Goal: Information Seeking & Learning: Learn about a topic

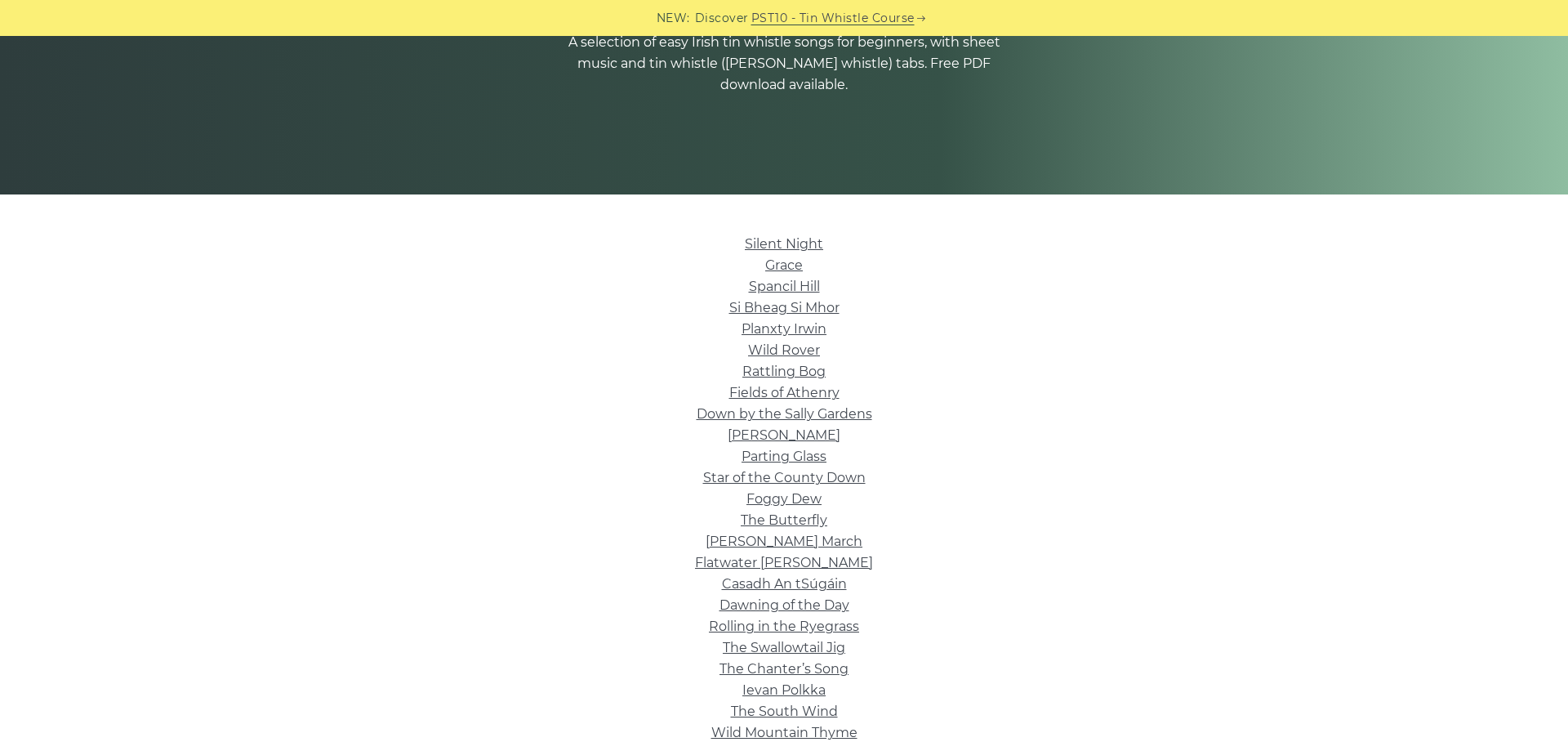
scroll to position [333, 0]
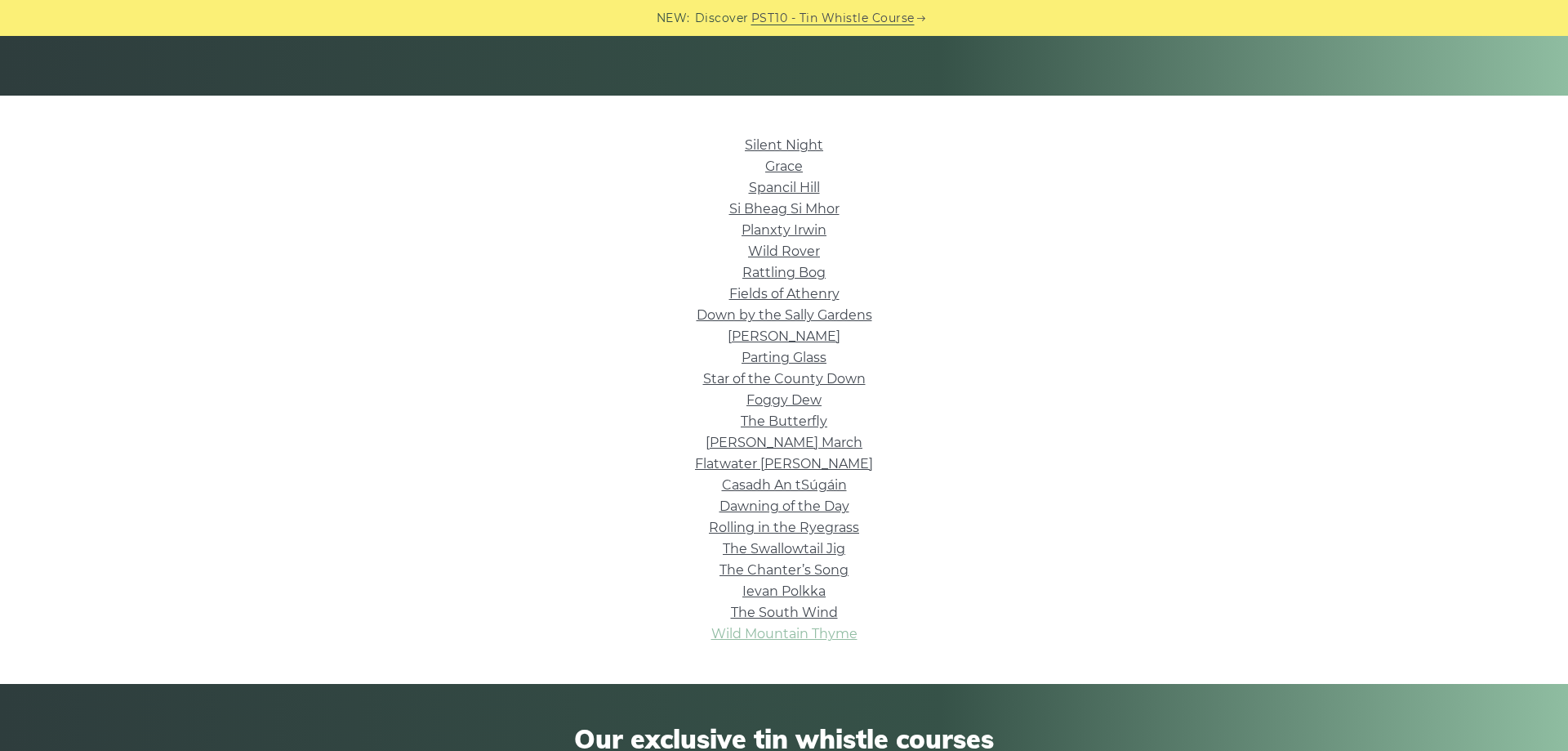
click at [812, 632] on link "Wild Mountain Thyme" at bounding box center [784, 633] width 146 height 16
click at [800, 190] on link "Spancil Hill" at bounding box center [784, 188] width 71 height 16
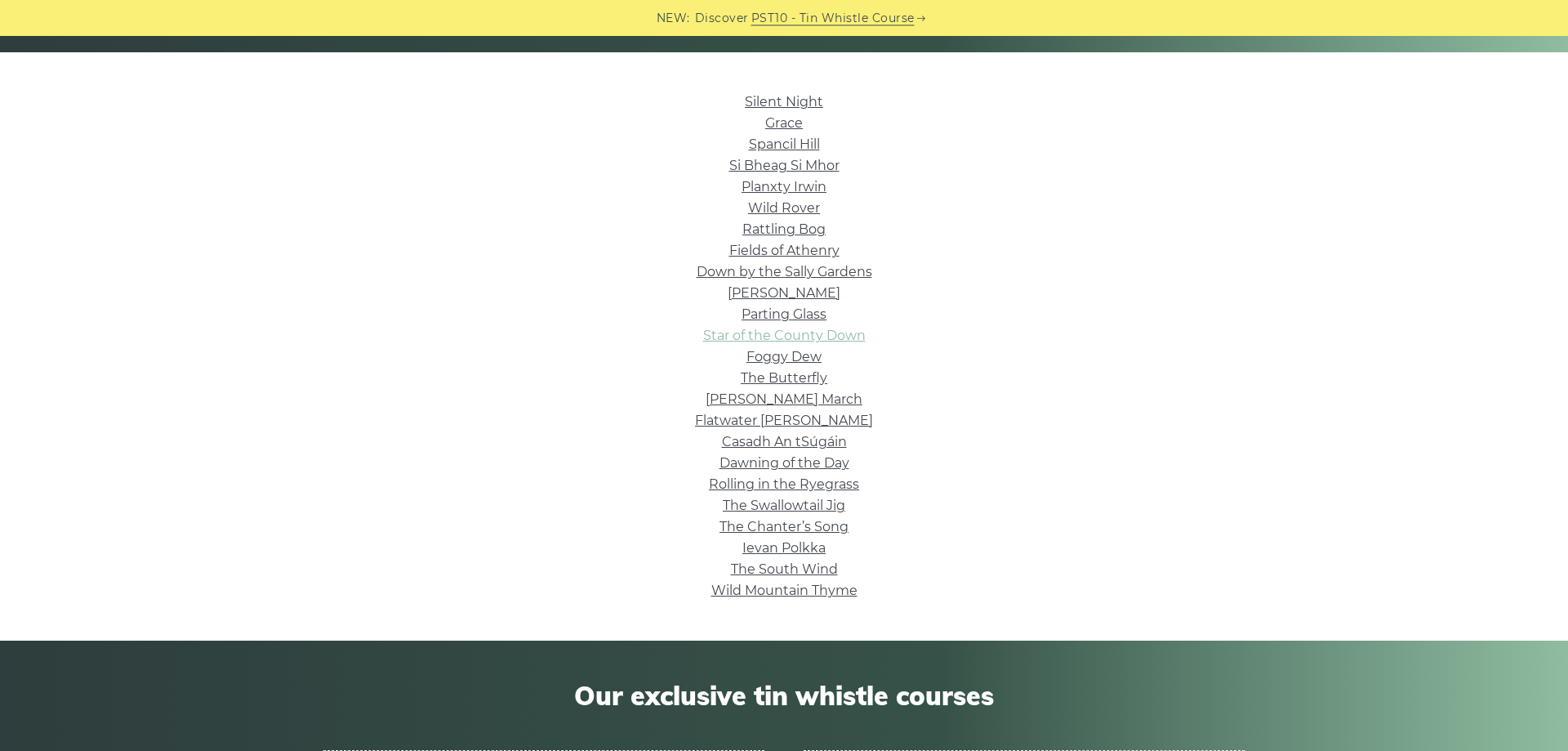
scroll to position [416, 0]
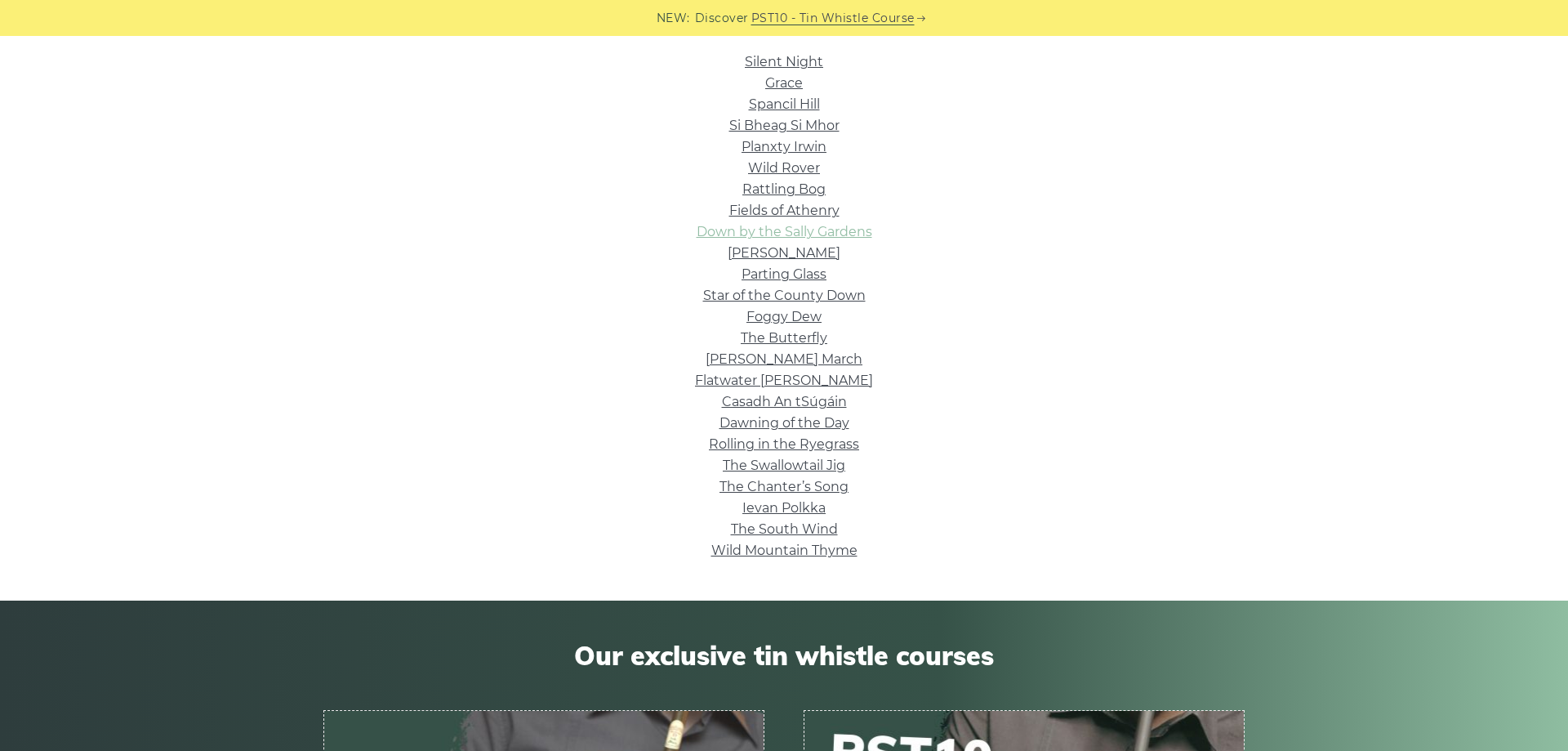
click at [776, 229] on link "Down by the Sally Gardens" at bounding box center [784, 231] width 176 height 16
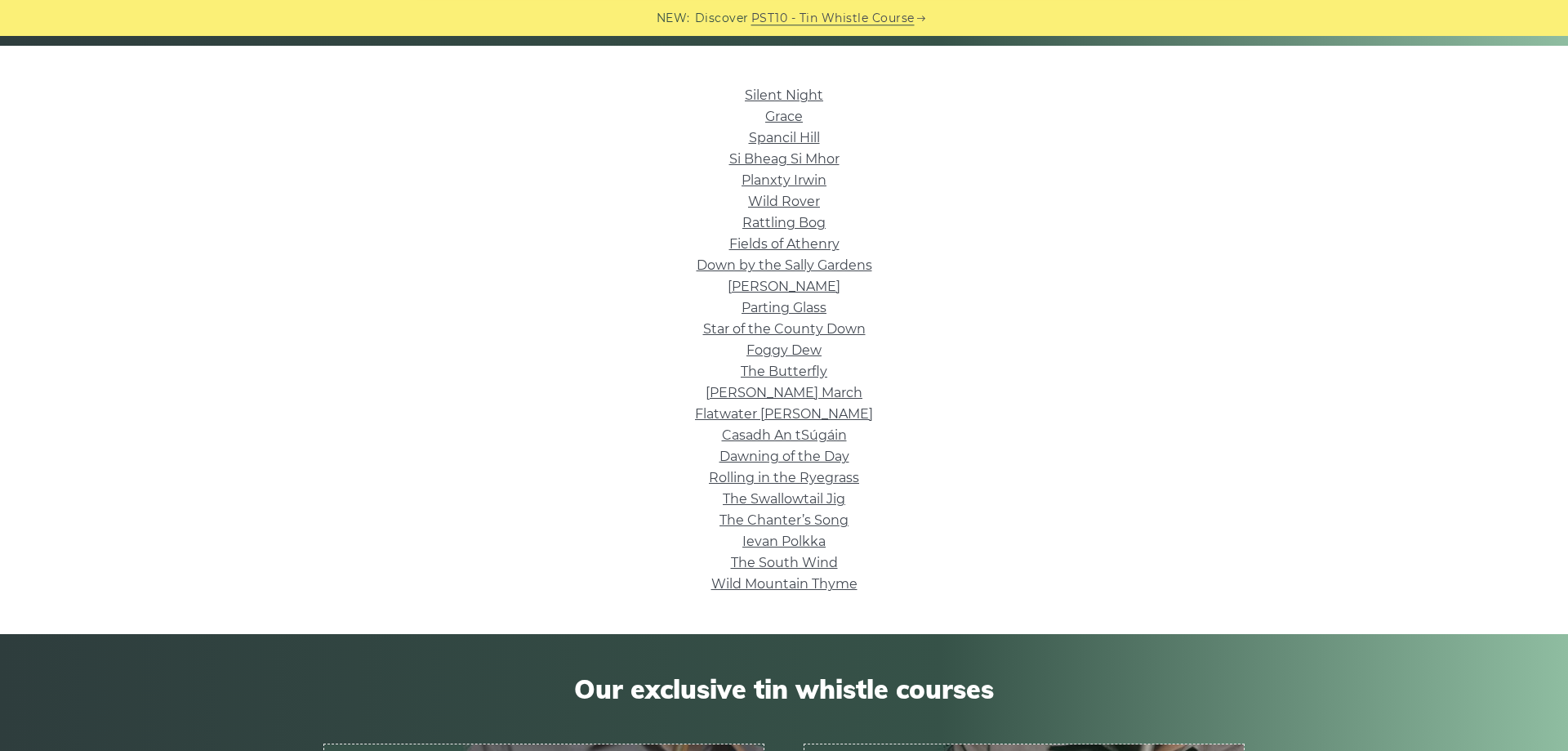
scroll to position [333, 0]
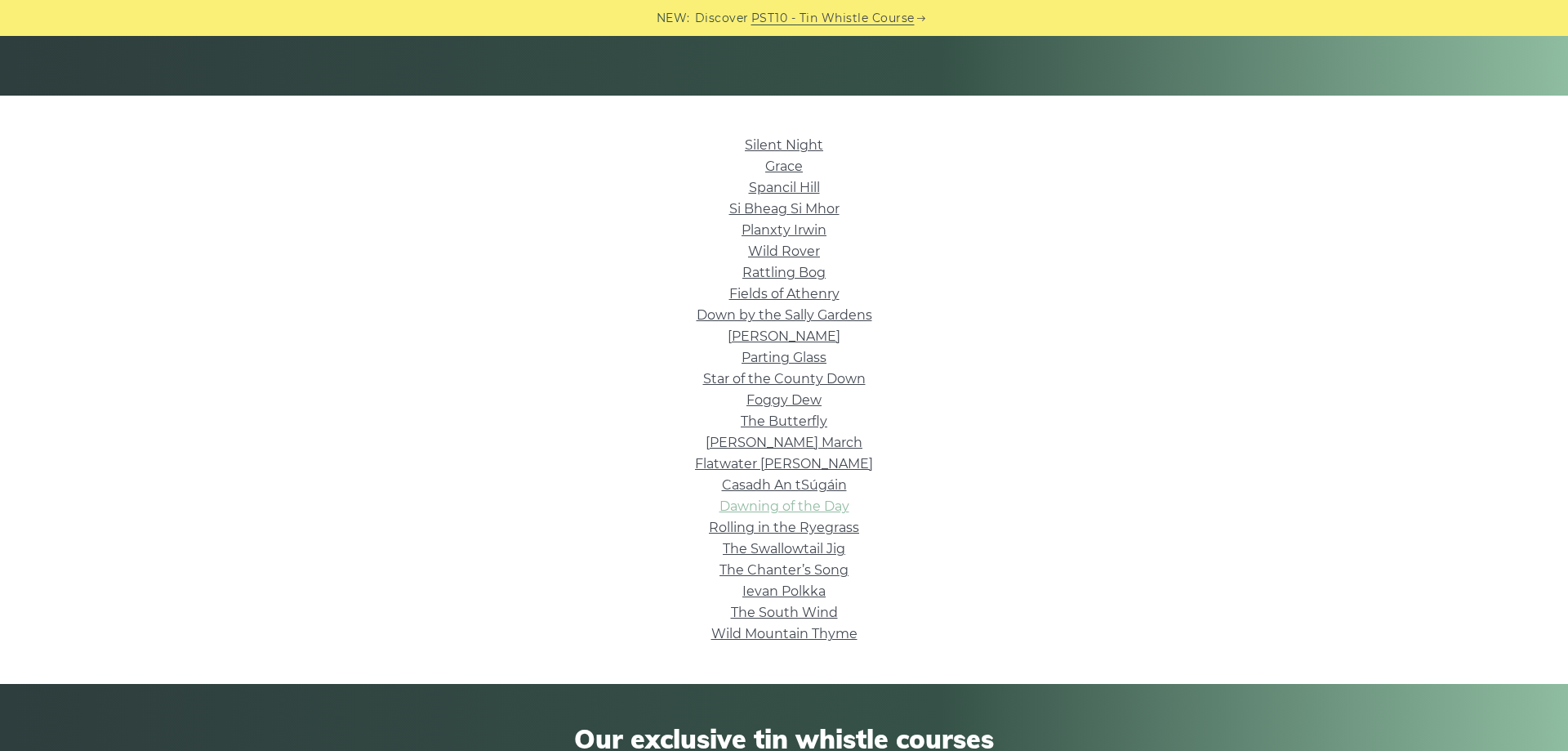
click at [806, 504] on link "Dawning of the Day" at bounding box center [784, 506] width 130 height 16
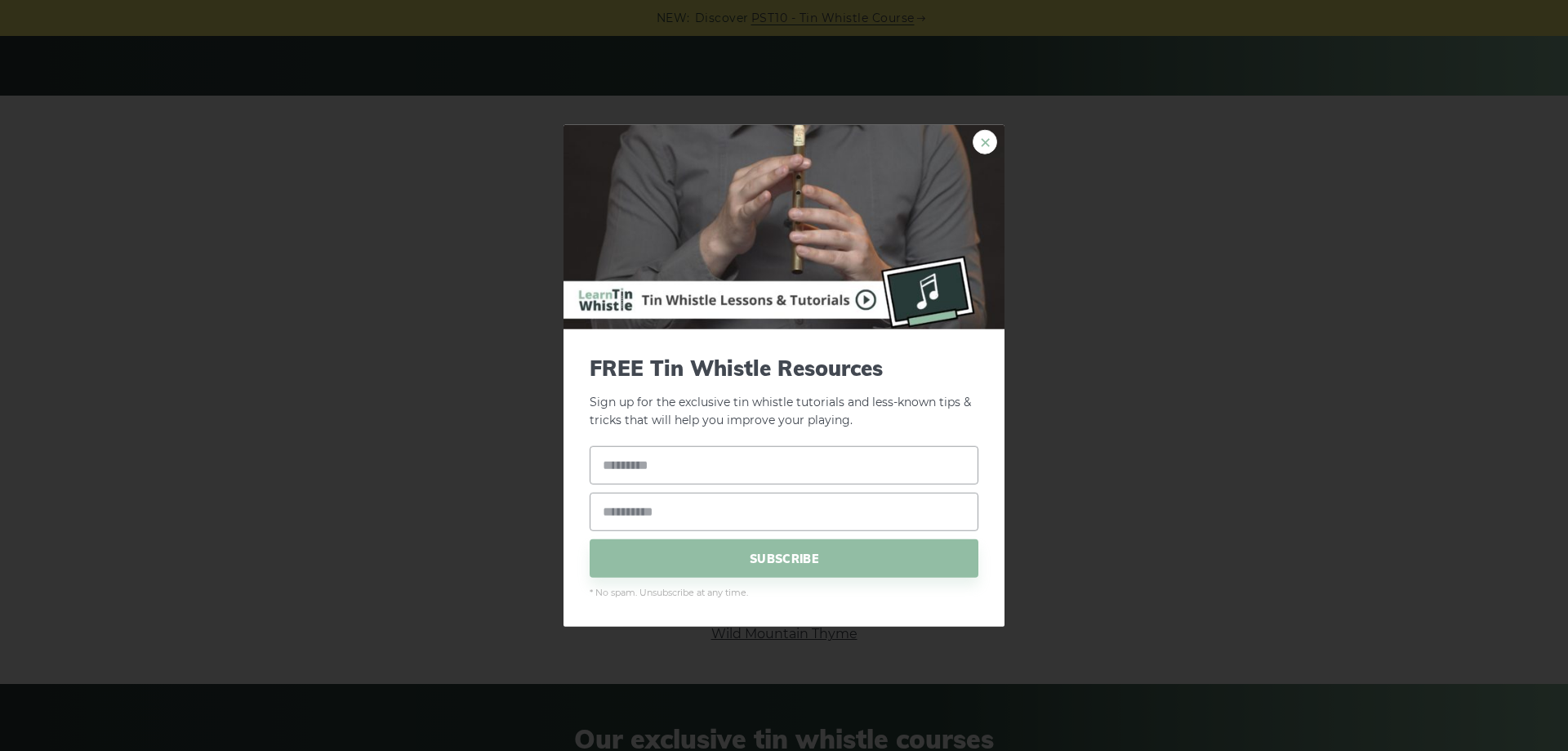
click at [985, 145] on link "×" at bounding box center [985, 141] width 25 height 25
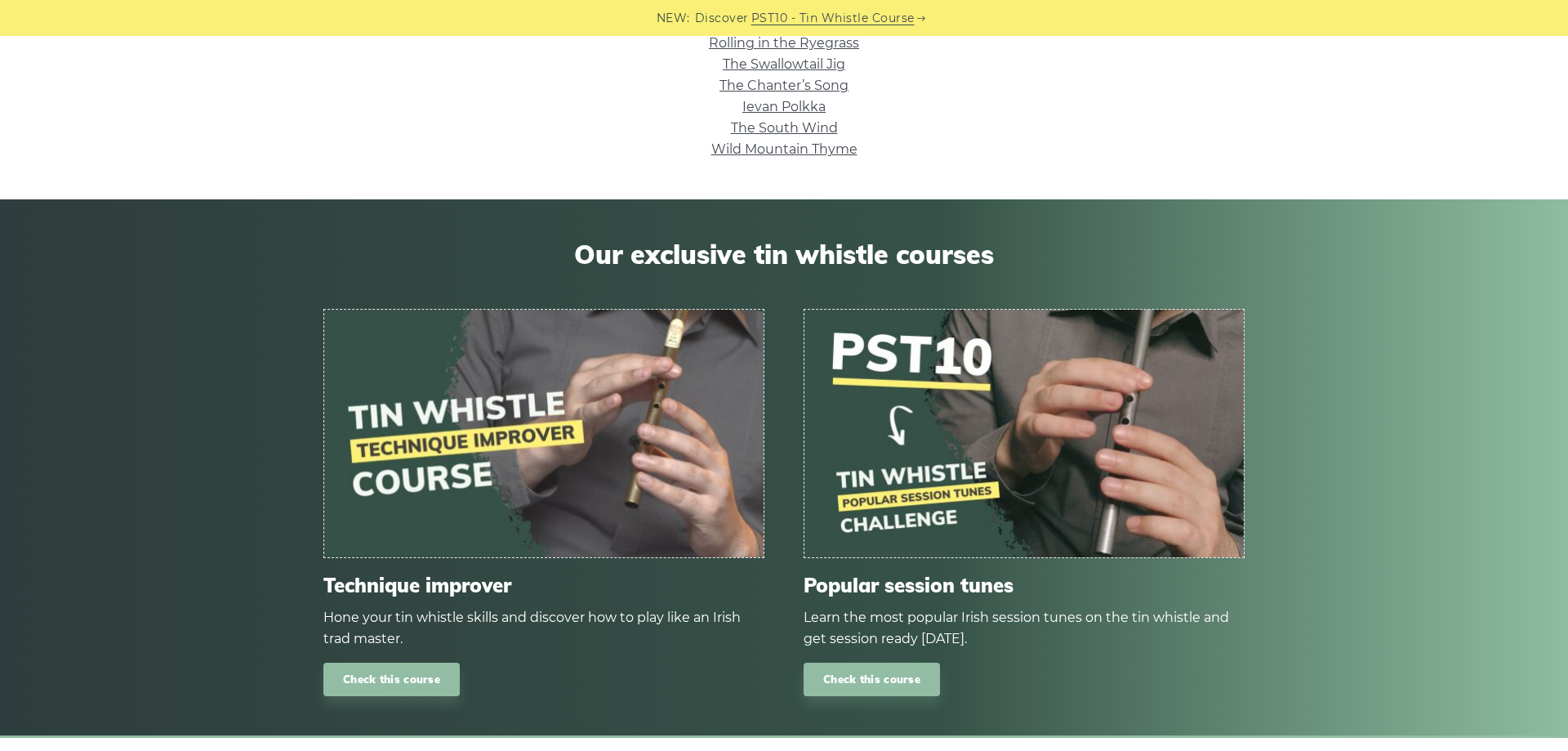
scroll to position [917, 0]
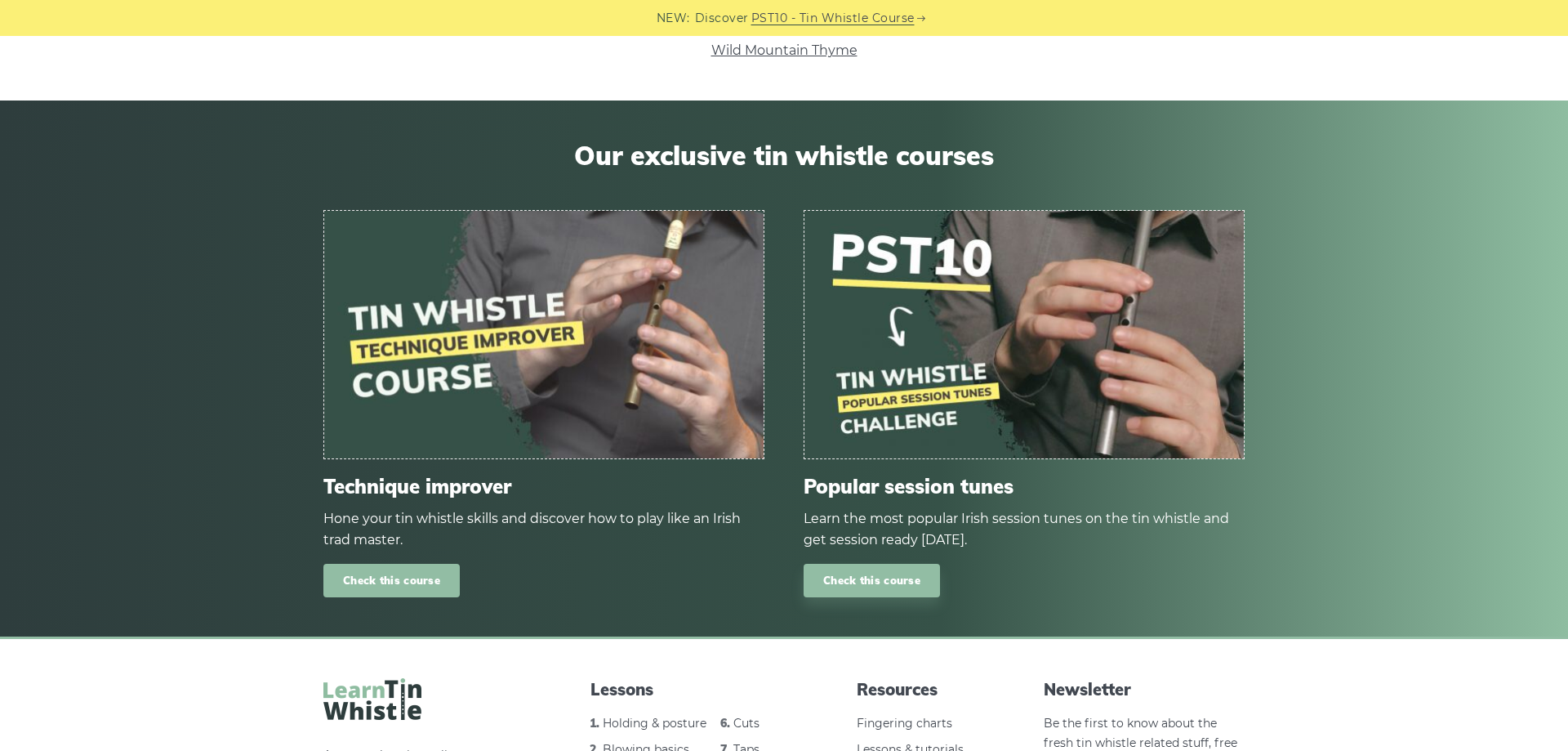
click at [394, 577] on link "Check this course" at bounding box center [391, 580] width 136 height 34
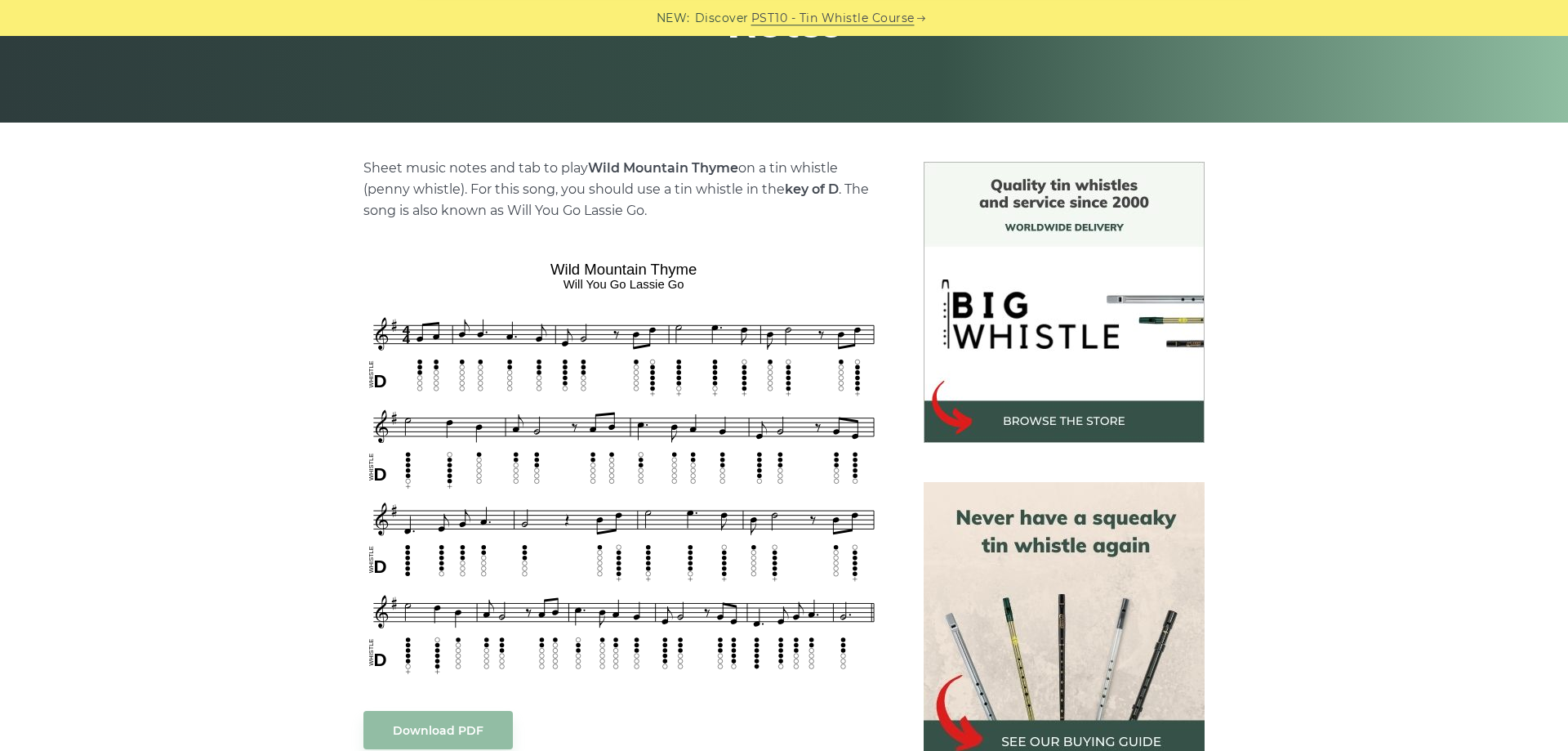
scroll to position [333, 0]
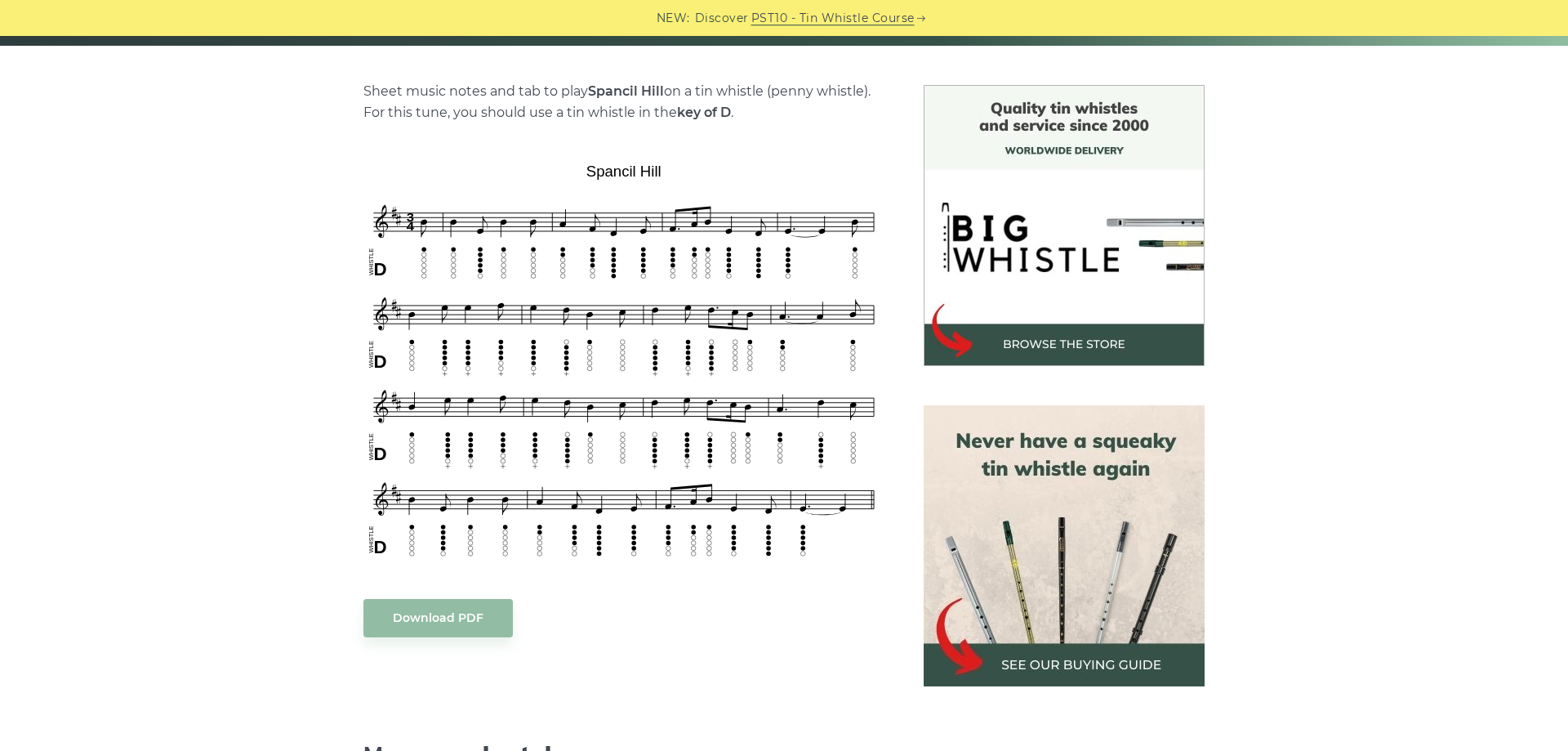
scroll to position [416, 0]
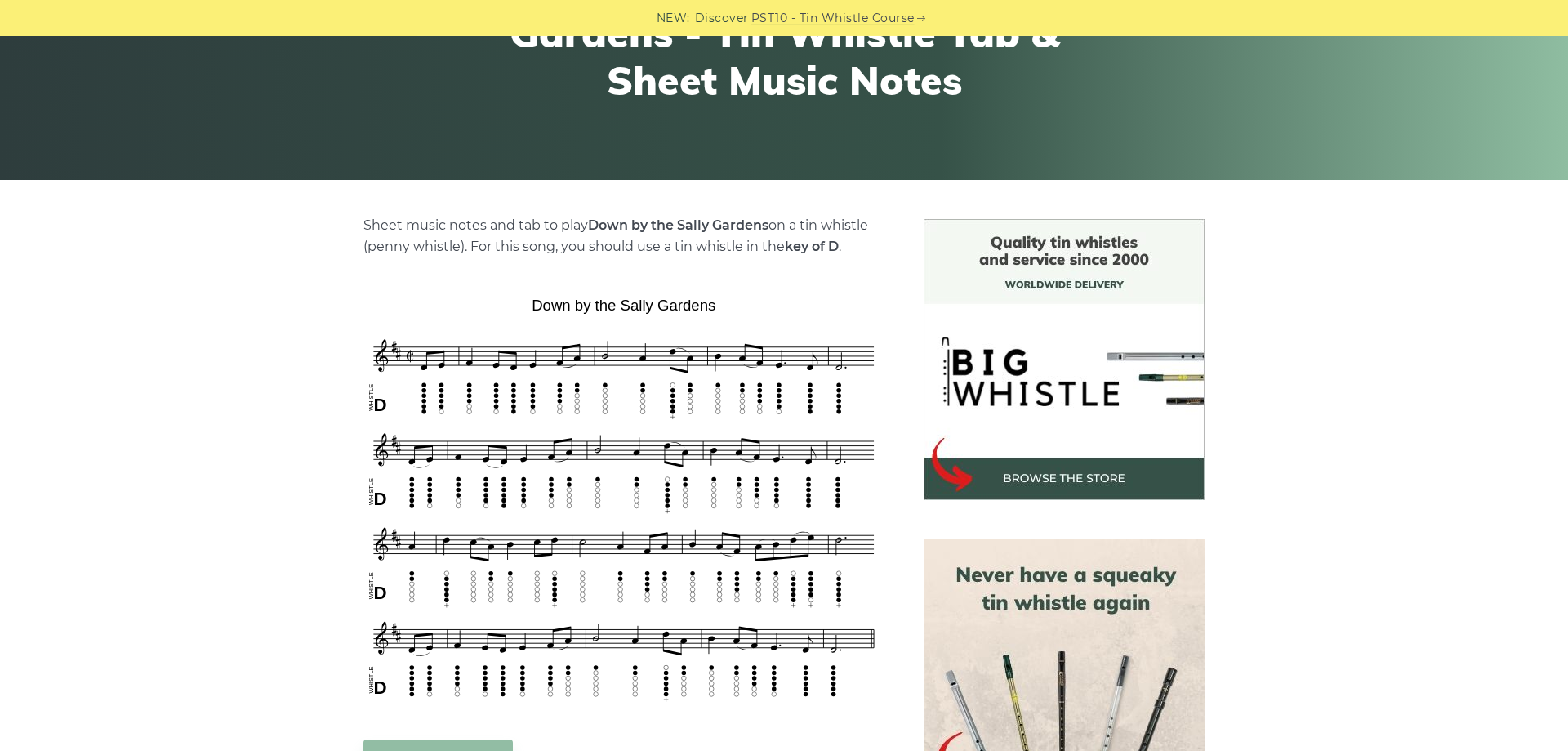
scroll to position [250, 0]
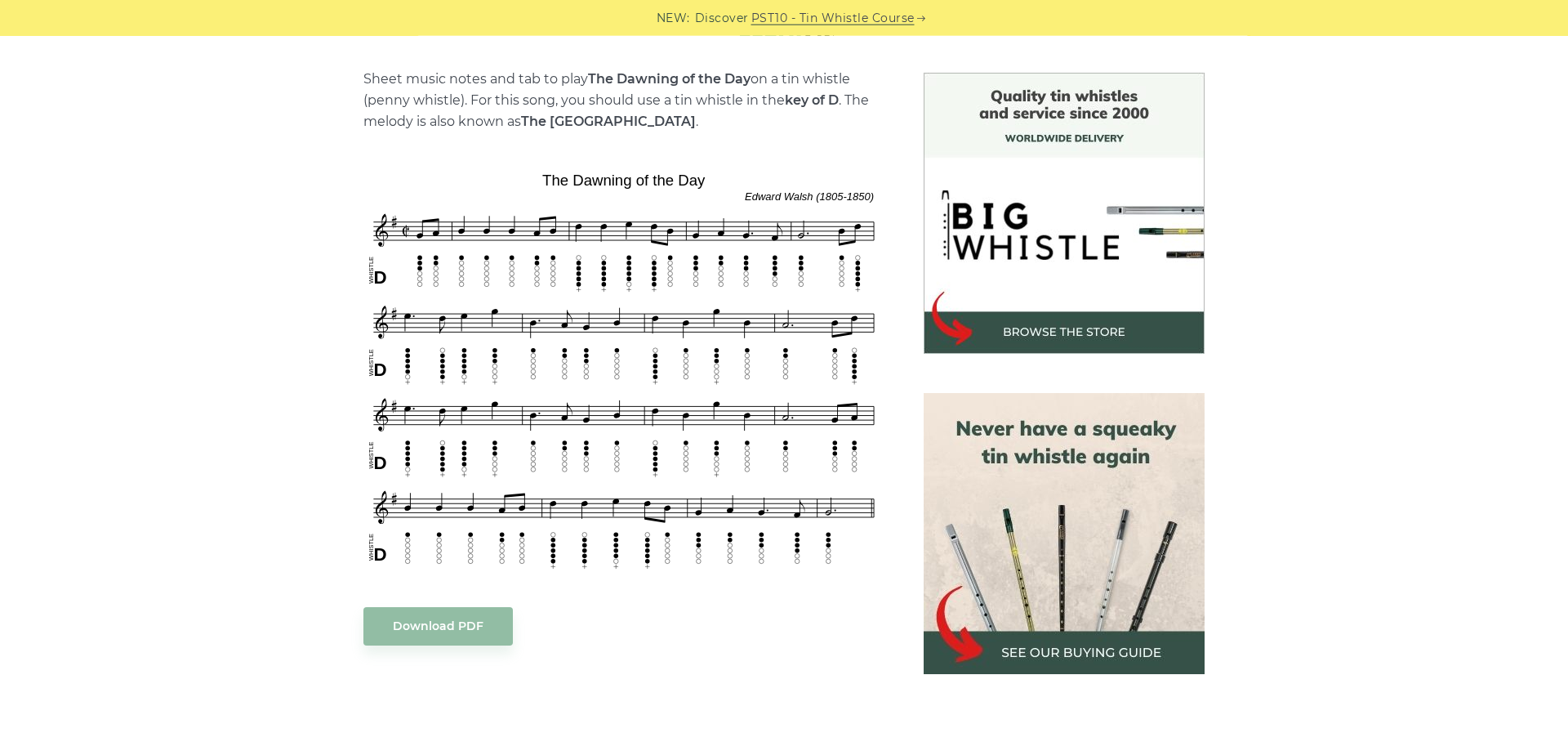
scroll to position [416, 0]
